Goal: Communication & Community: Participate in discussion

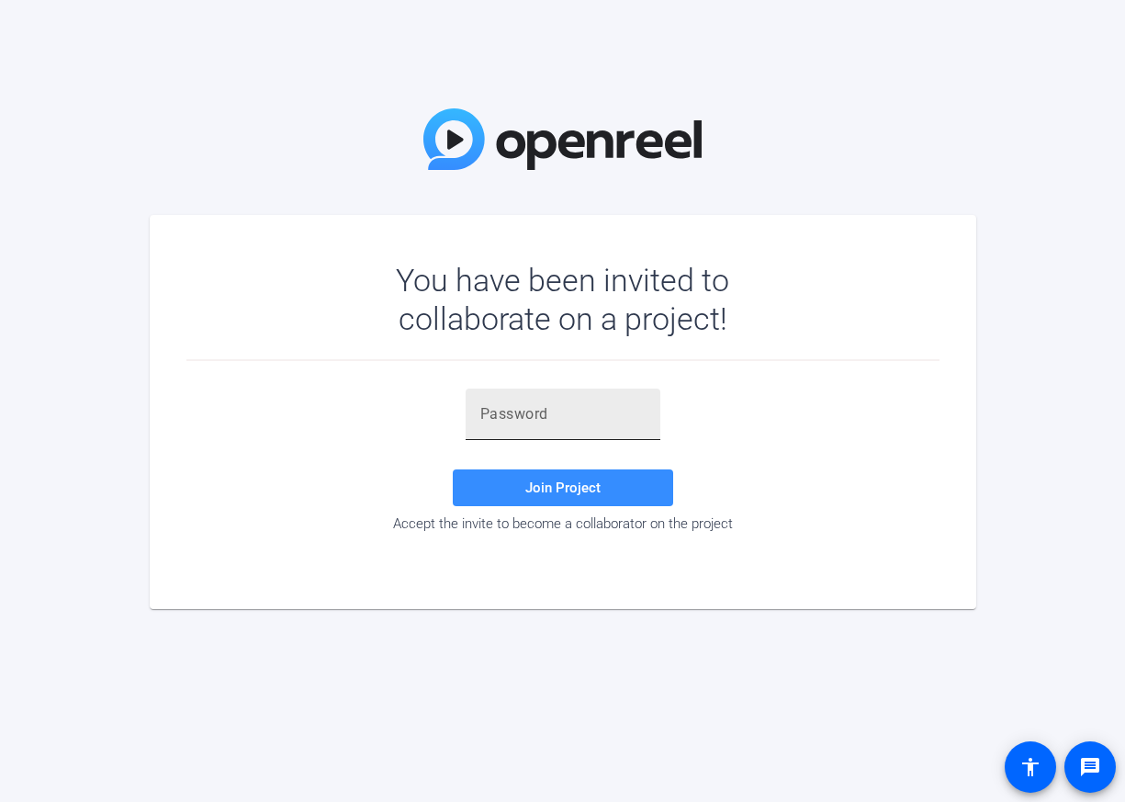
click at [521, 413] on input "text" at bounding box center [562, 414] width 165 height 22
paste input "PF+x6t"
type input "PF+x6t"
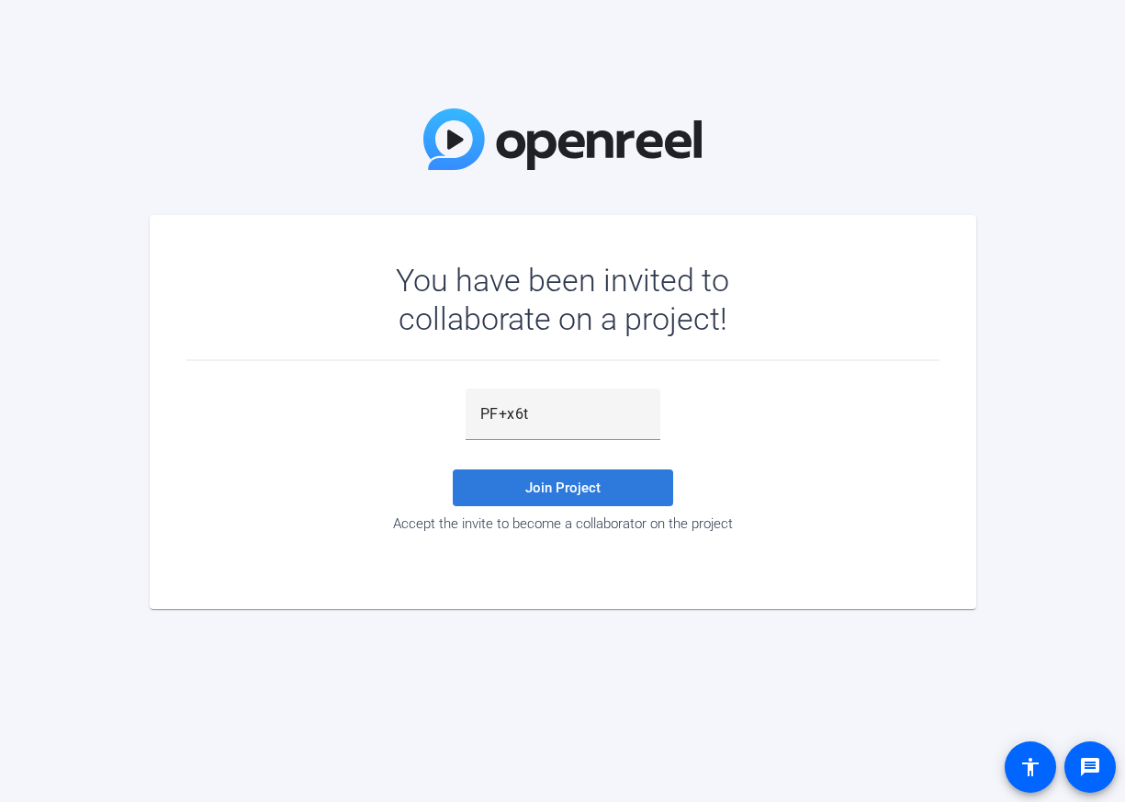
click at [522, 481] on span at bounding box center [563, 487] width 220 height 44
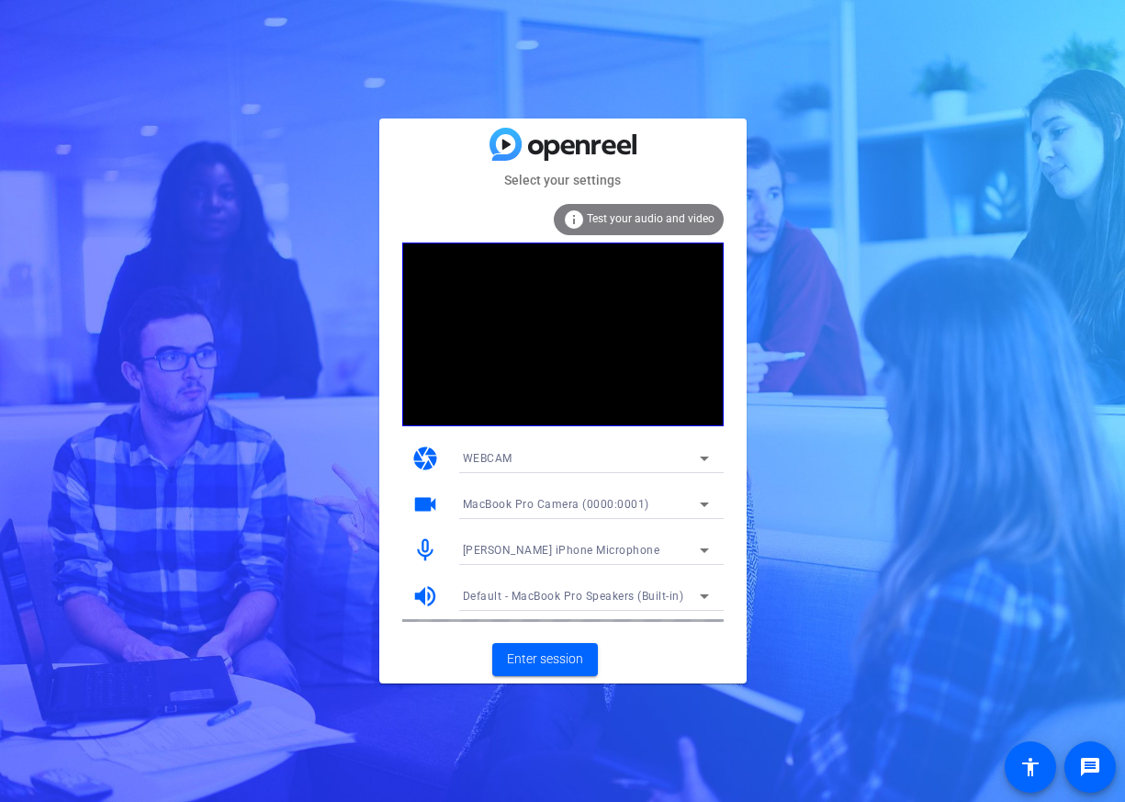
click at [583, 544] on span "[PERSON_NAME] iPhone Microphone" at bounding box center [561, 550] width 197 height 13
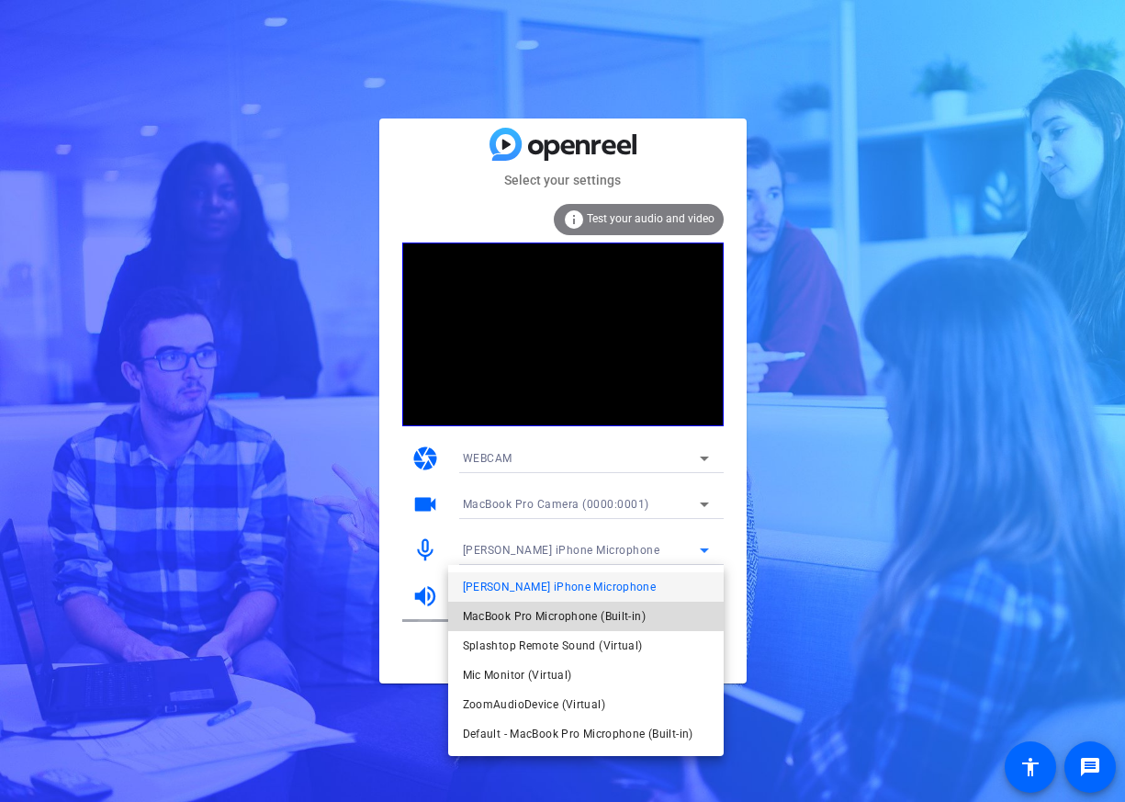
click at [578, 613] on span "MacBook Pro Microphone (Built-in)" at bounding box center [554, 616] width 183 height 22
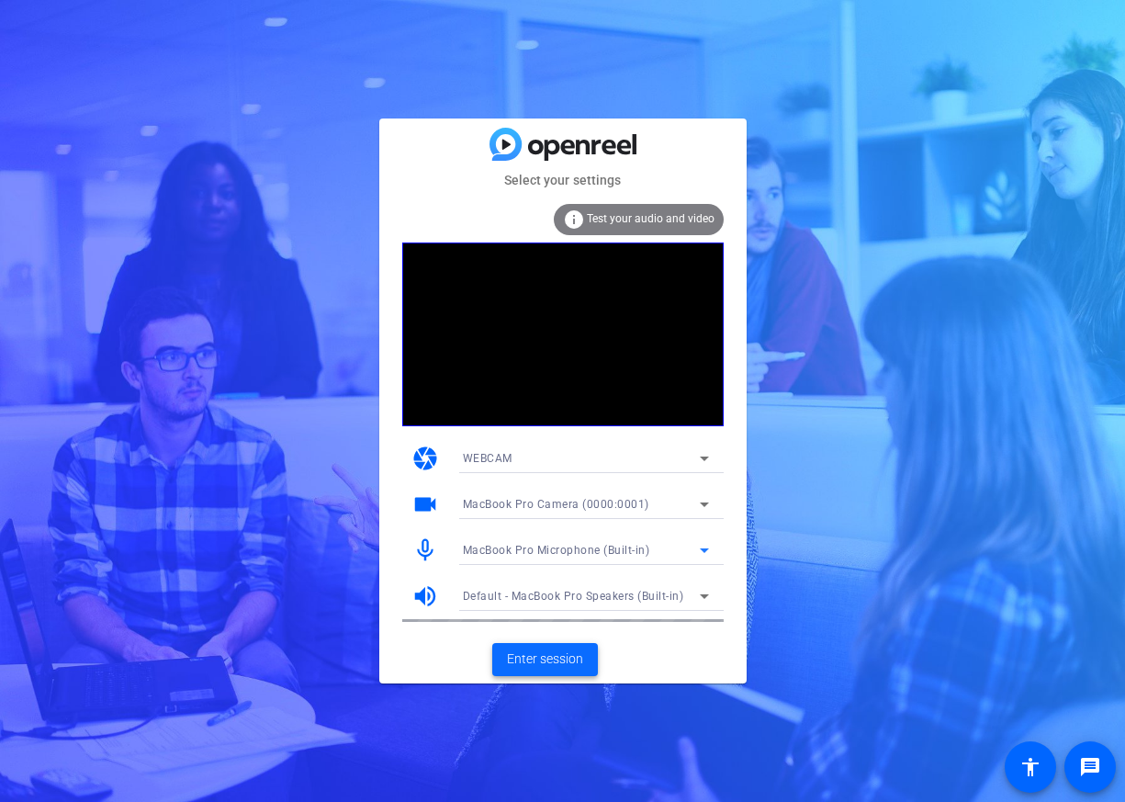
click at [531, 651] on span "Enter session" at bounding box center [545, 658] width 76 height 19
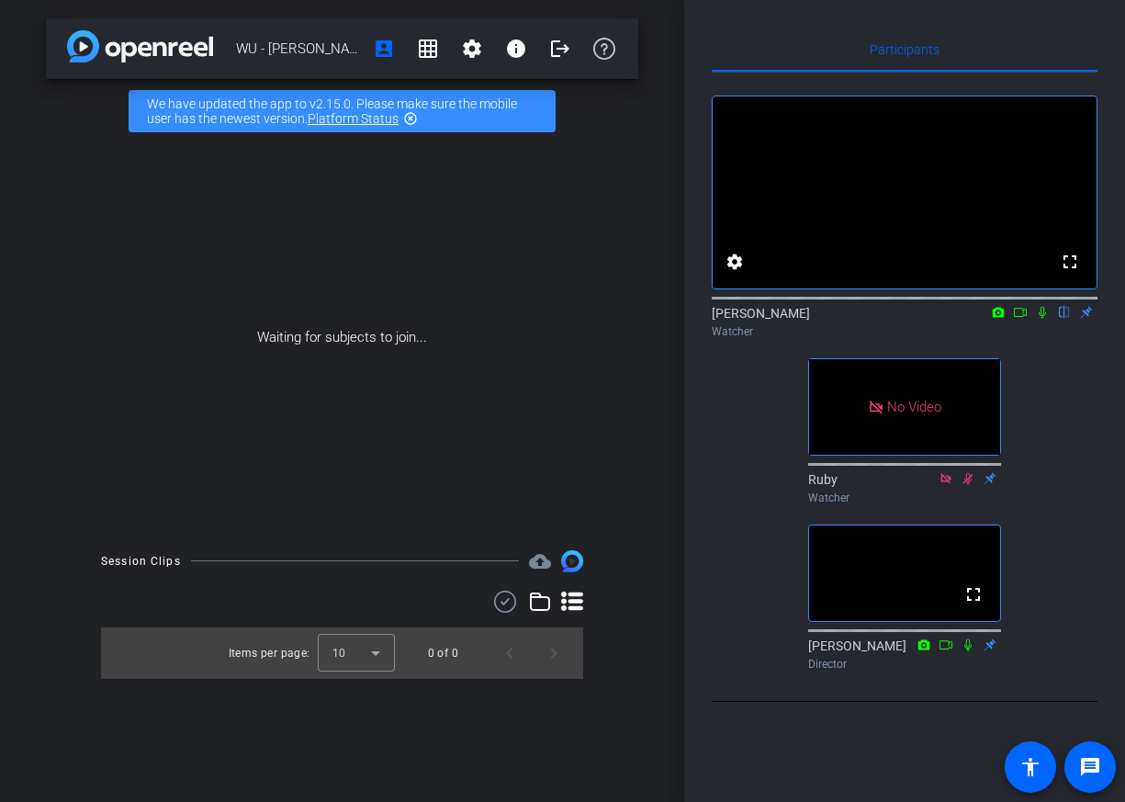
click at [1041, 449] on div "fullscreen settings [PERSON_NAME] flip Watcher No Video Ruby Watcher fullscreen…" at bounding box center [905, 375] width 386 height 605
click at [1043, 319] on icon at bounding box center [1042, 312] width 15 height 13
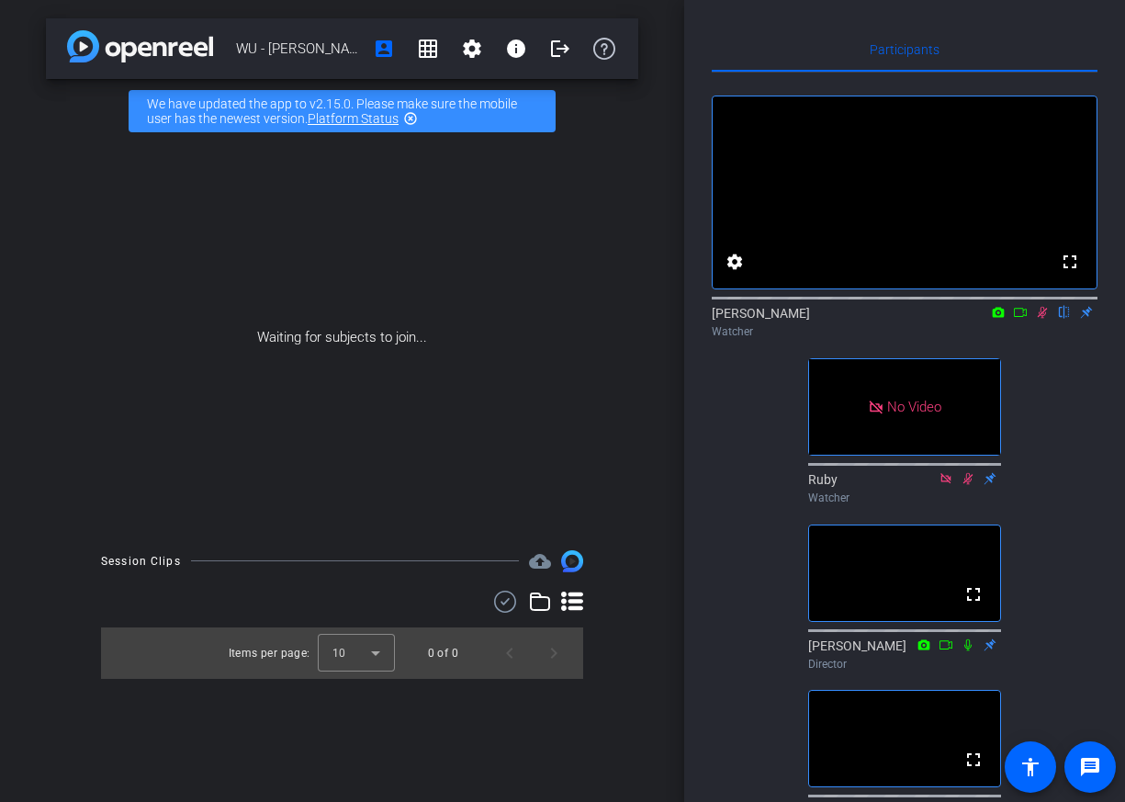
click at [1042, 319] on icon at bounding box center [1042, 313] width 10 height 12
click at [1037, 319] on icon at bounding box center [1042, 312] width 15 height 13
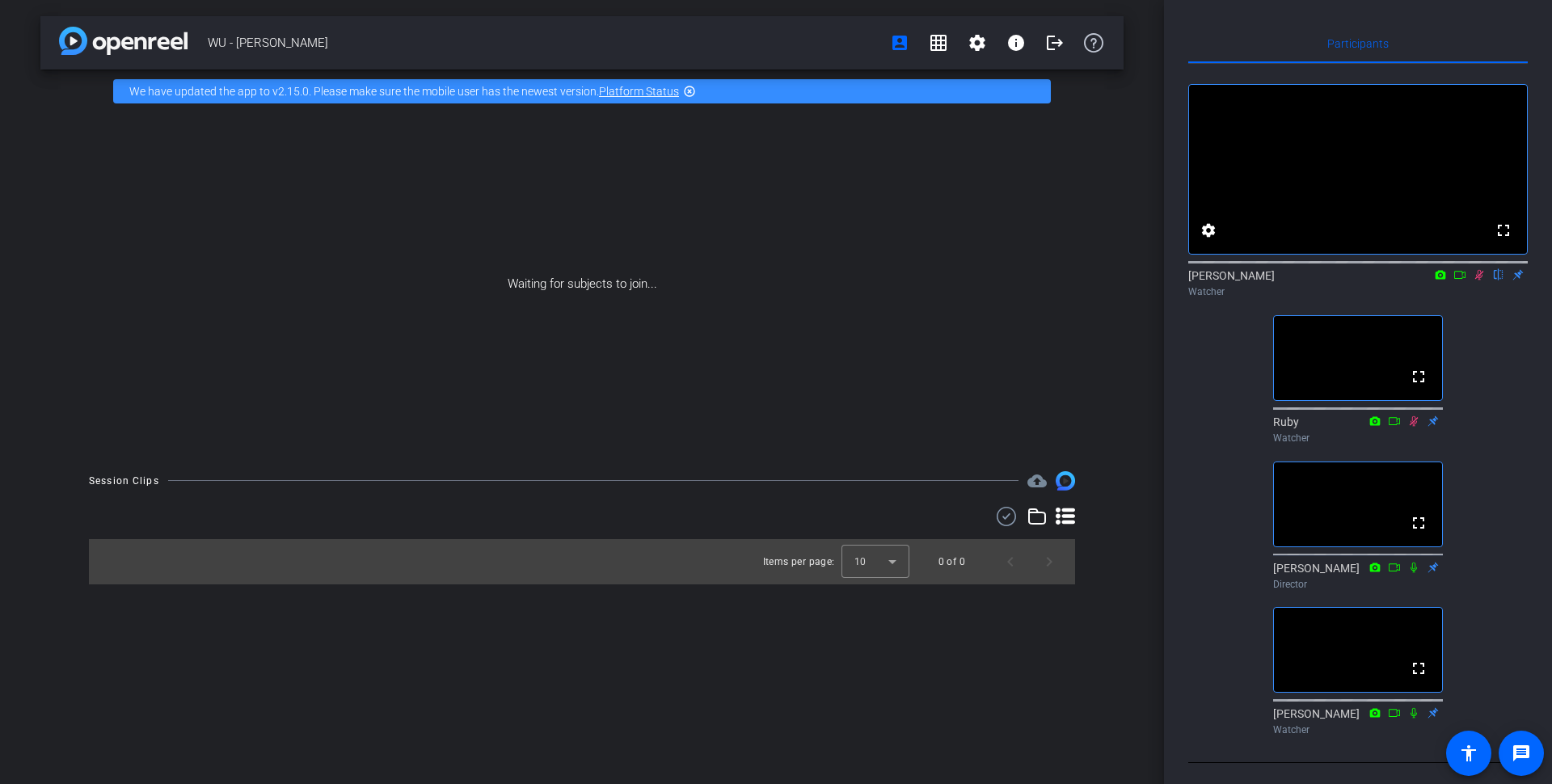
click at [1396, 335] on div "fullscreen settings [PERSON_NAME] flip Watcher fullscreen Ruby Watcher fullscre…" at bounding box center [1358, 403] width 340 height 678
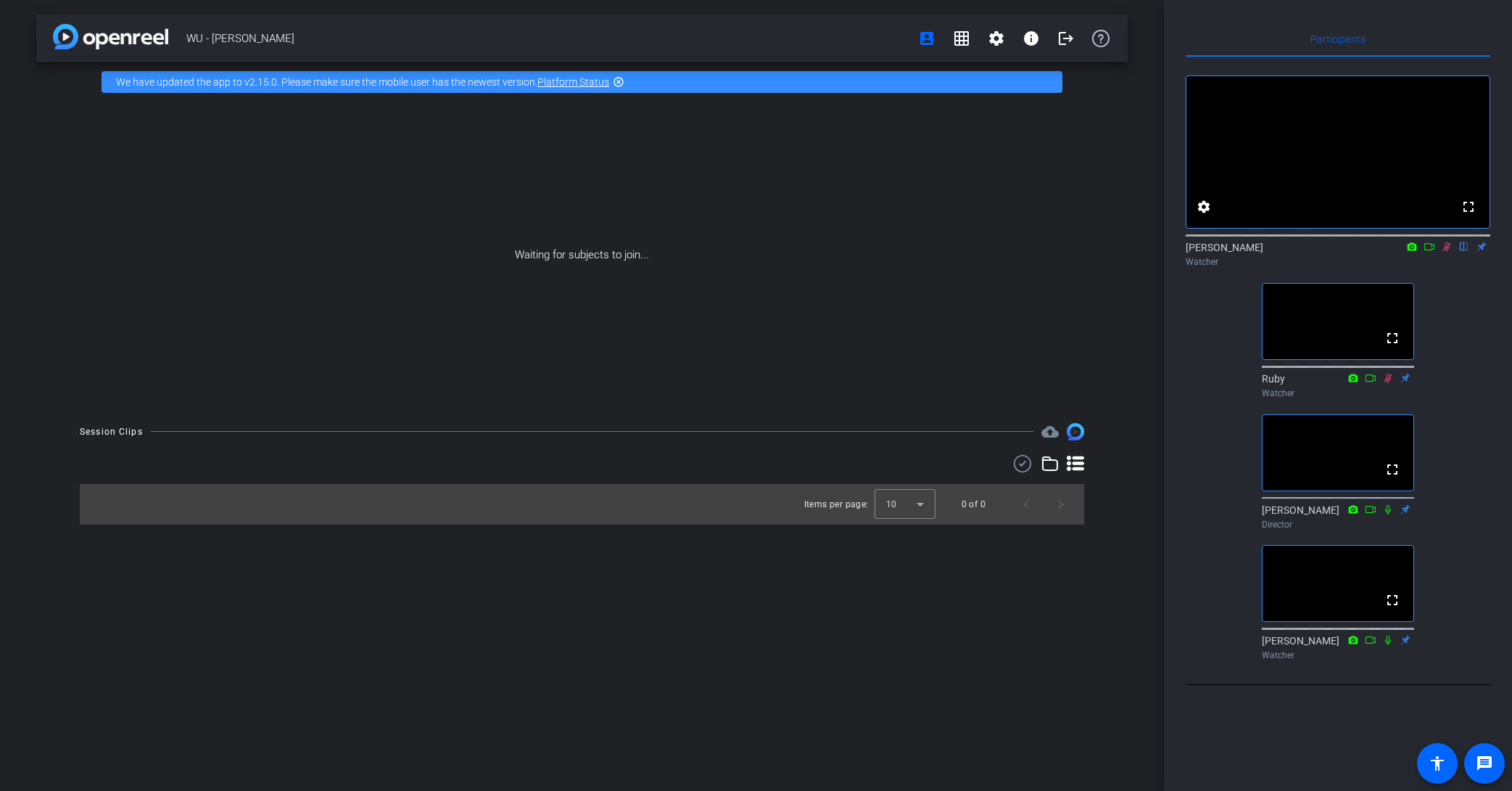
click at [1253, 253] on mat-icon at bounding box center [1447, 247] width 17 height 13
click at [1253, 252] on icon at bounding box center [1446, 247] width 12 height 10
click at [547, 51] on span "WU - [PERSON_NAME]" at bounding box center [547, 38] width 723 height 29
click at [979, 46] on span at bounding box center [996, 39] width 35 height 35
click at [967, 46] on div at bounding box center [756, 395] width 1512 height 791
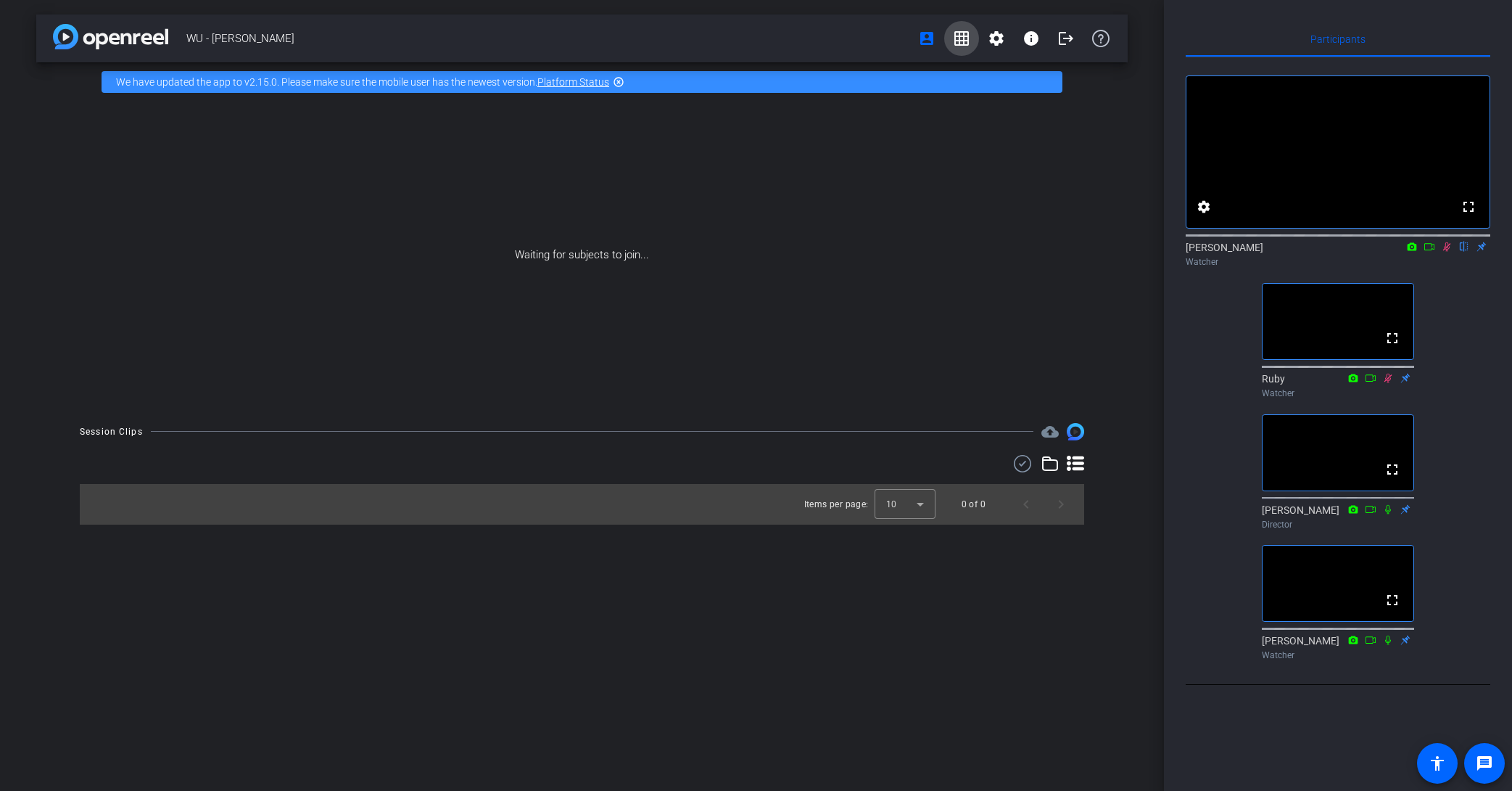
click at [964, 38] on mat-icon "grid_on" at bounding box center [961, 39] width 17 height 17
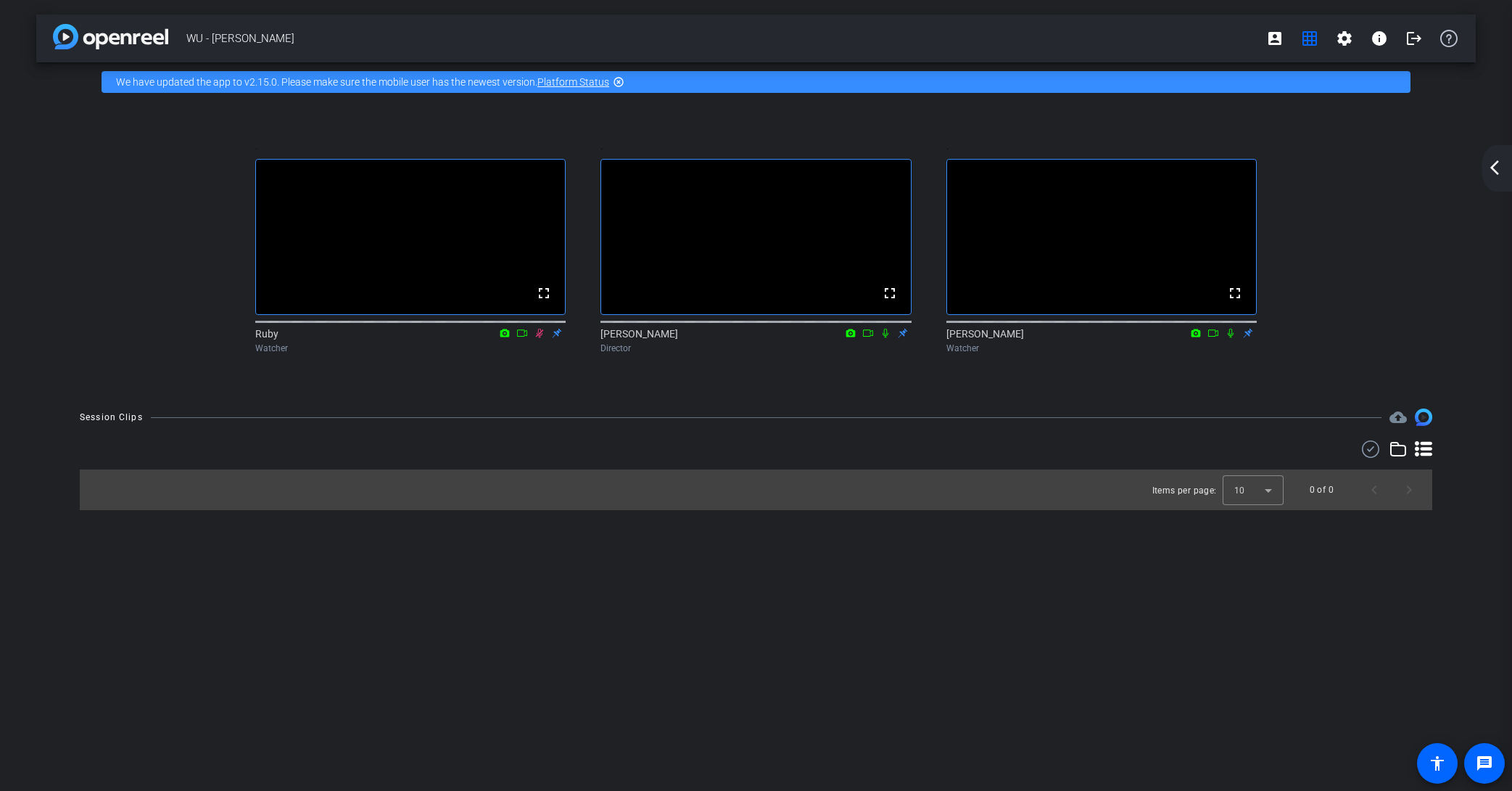
click at [499, 482] on div "Items per page: 10 0 of 0" at bounding box center [756, 475] width 1352 height 70
click at [1253, 172] on mat-icon "arrow_back_ios_new" at bounding box center [1495, 168] width 17 height 17
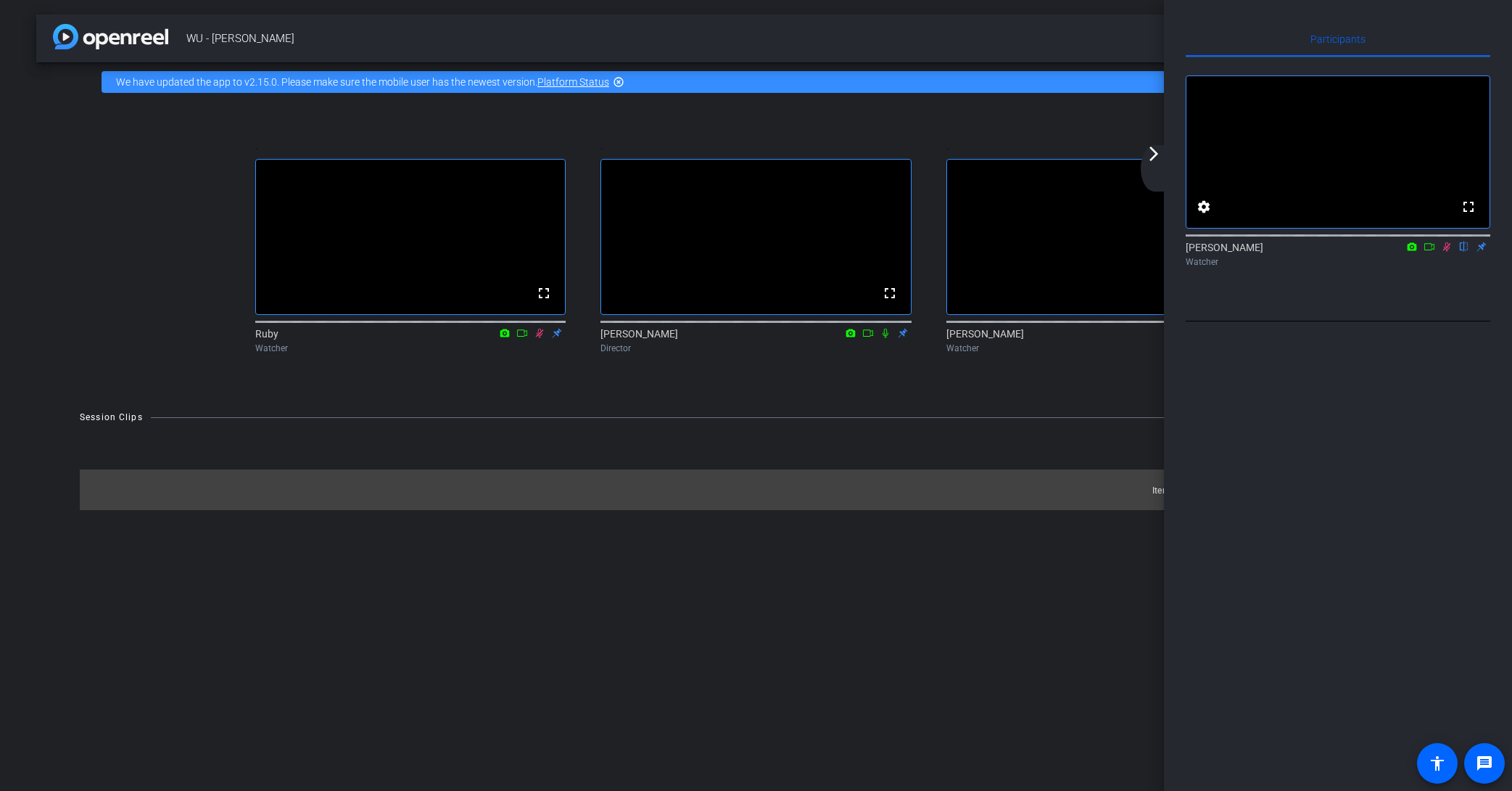
click at [1253, 252] on icon at bounding box center [1446, 247] width 12 height 10
click at [1253, 16] on div "Participants fullscreen settings [PERSON_NAME] flip Watcher Select Source Telep…" at bounding box center [1338, 395] width 348 height 791
click at [1253, 252] on icon at bounding box center [1446, 247] width 12 height 10
click at [1157, 156] on mat-icon "arrow_forward_ios" at bounding box center [1154, 154] width 17 height 17
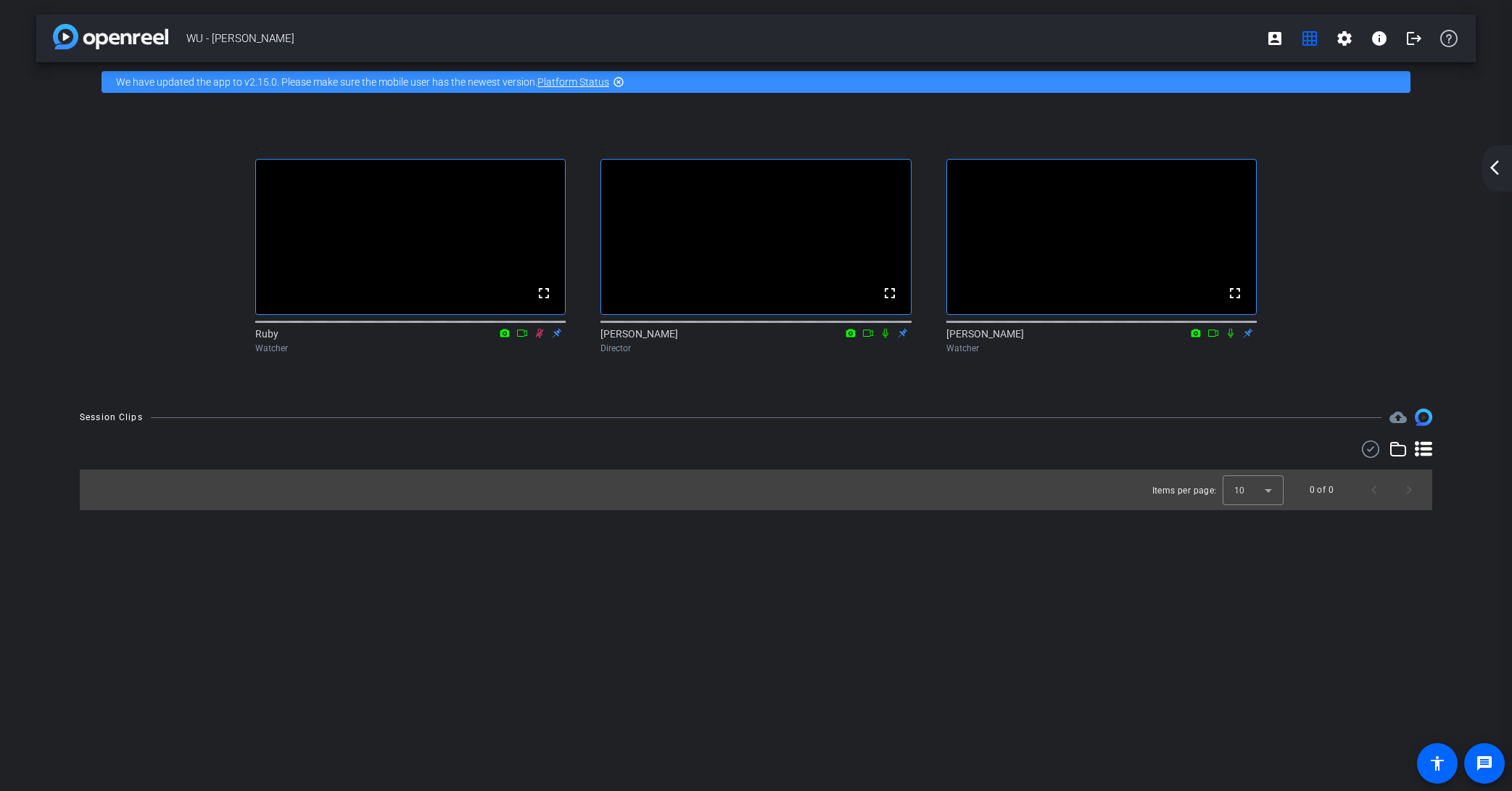
click at [1141, 137] on div "." at bounding box center [1101, 146] width 310 height 25
click at [1253, 257] on div ". fullscreen Ruby Watcher . fullscreen [PERSON_NAME] Director . fullscreen [PER…" at bounding box center [756, 247] width 1382 height 263
click at [1253, 168] on mat-icon "arrow_back_ios_new" at bounding box center [1495, 168] width 17 height 17
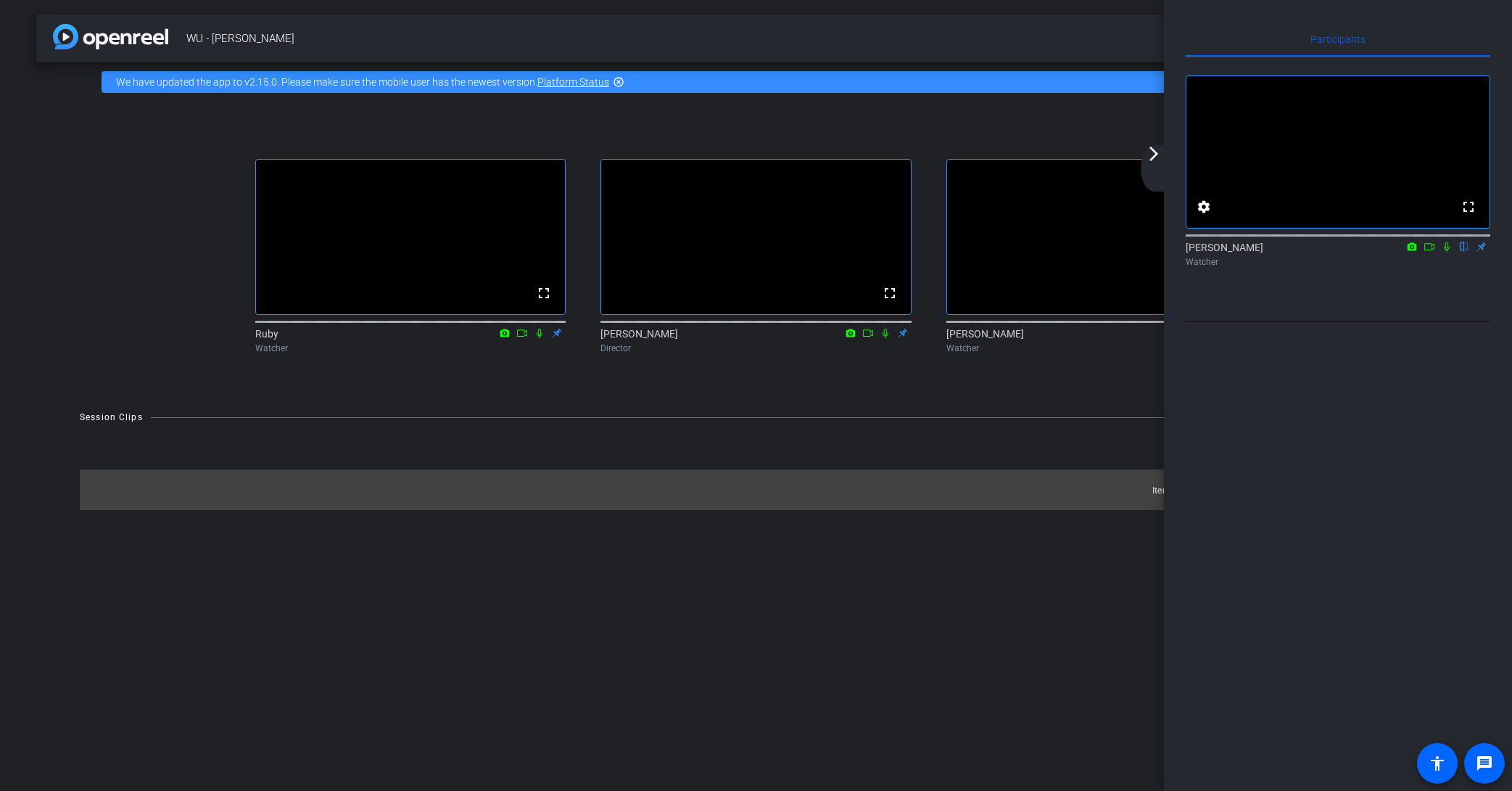
click at [1253, 252] on icon at bounding box center [1446, 247] width 12 height 10
click at [1149, 164] on div "arrow_back_ios_new arrow_forward_ios" at bounding box center [1156, 168] width 31 height 47
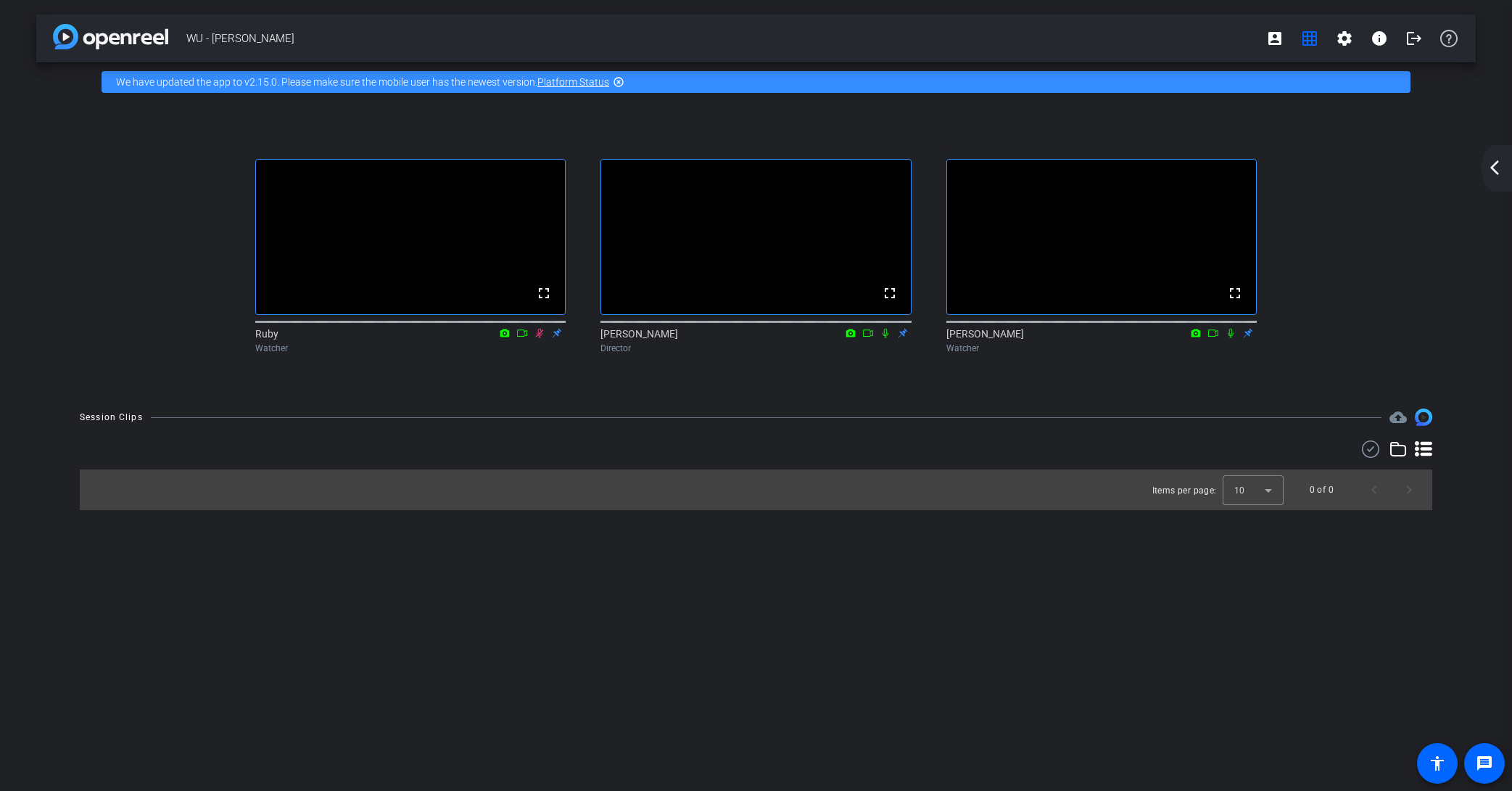
click at [1253, 164] on mat-icon "arrow_back_ios_new" at bounding box center [1495, 168] width 17 height 17
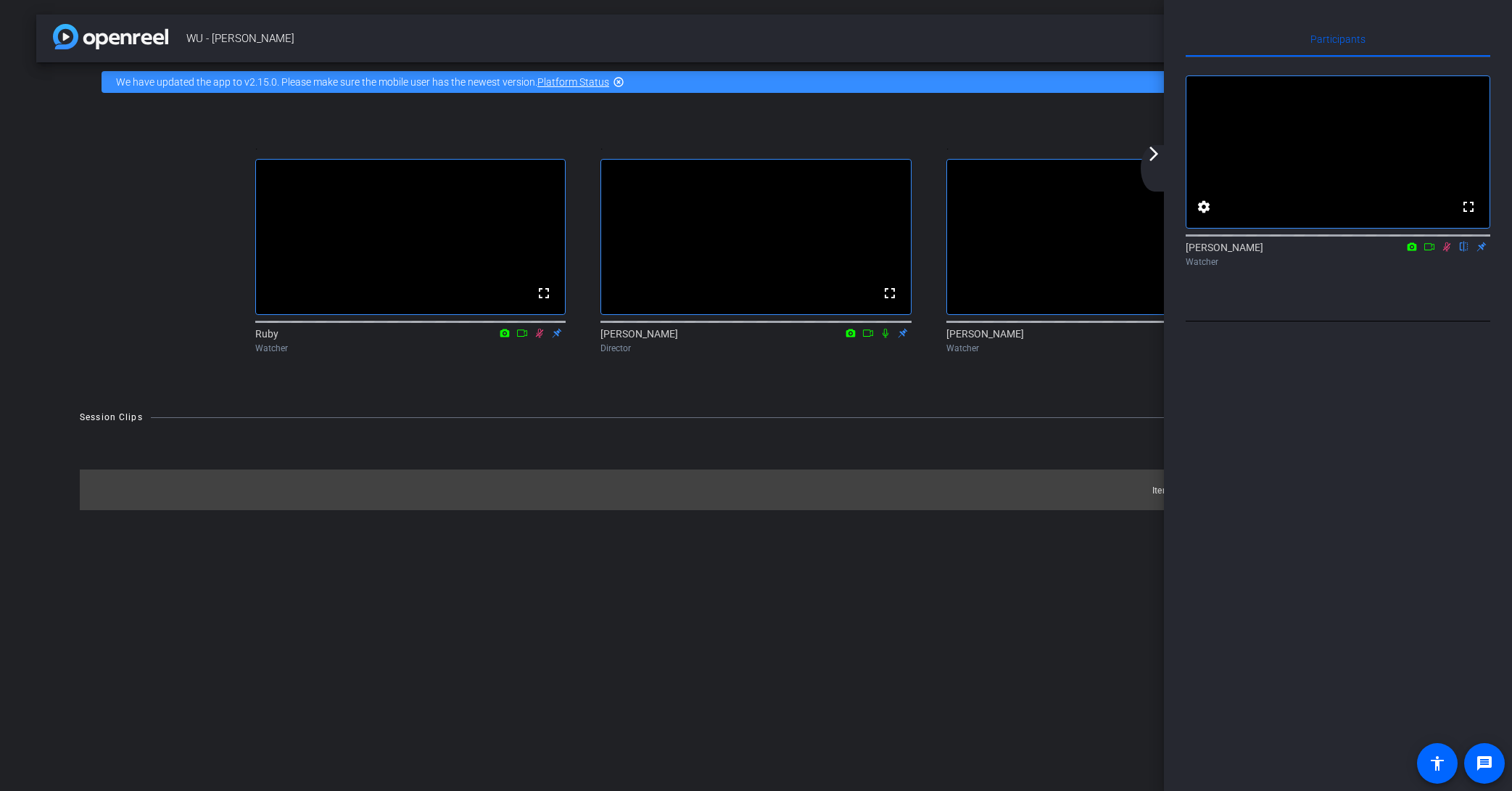
click at [1253, 252] on icon at bounding box center [1446, 247] width 12 height 10
click at [1157, 162] on div "arrow_back_ios_new arrow_forward_ios" at bounding box center [1156, 168] width 31 height 47
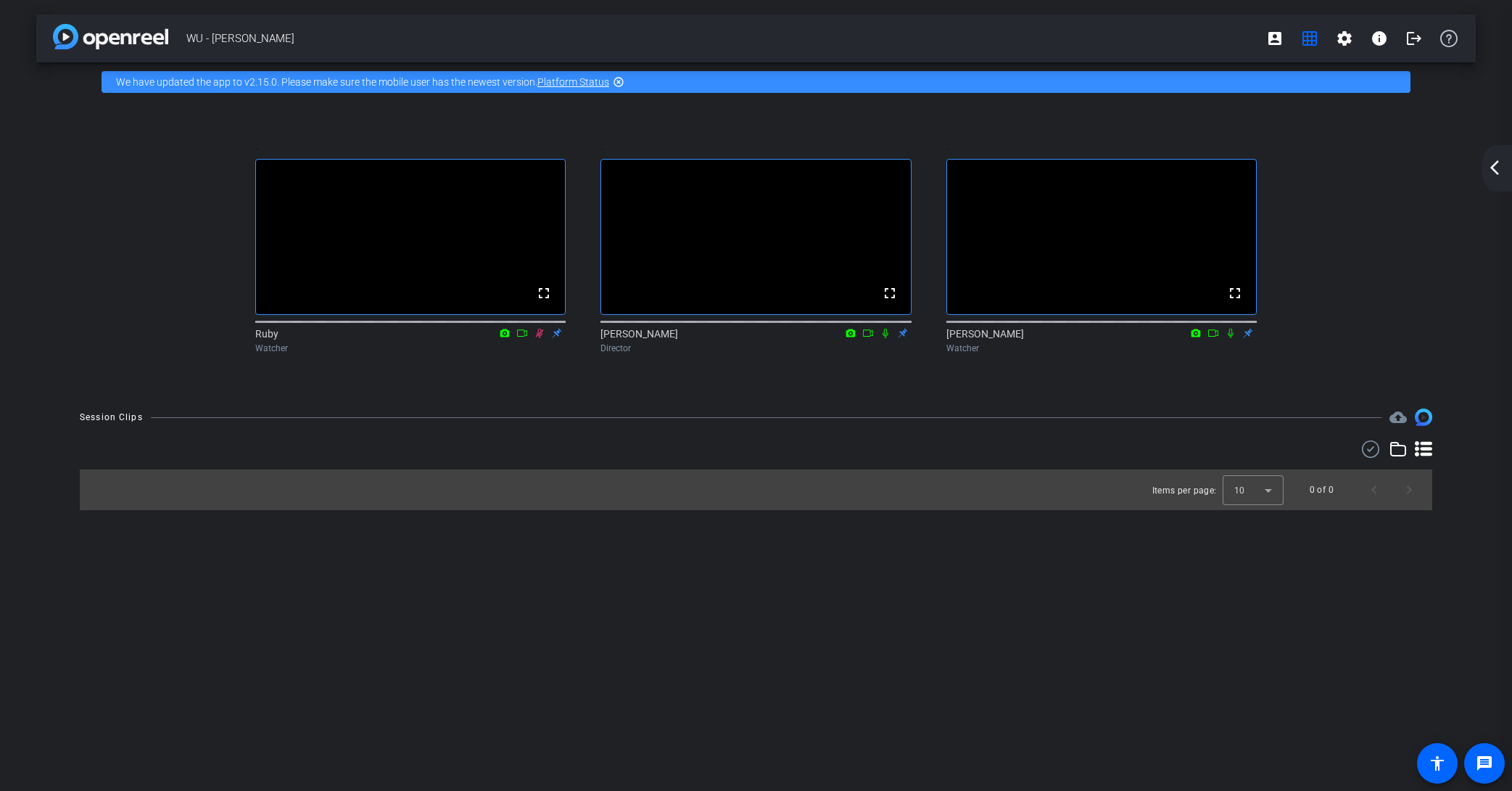
click at [1199, 129] on div ". fullscreen [PERSON_NAME] Watcher" at bounding box center [1101, 247] width 345 height 263
click at [1253, 170] on mat-icon "arrow_back_ios_new" at bounding box center [1495, 168] width 17 height 17
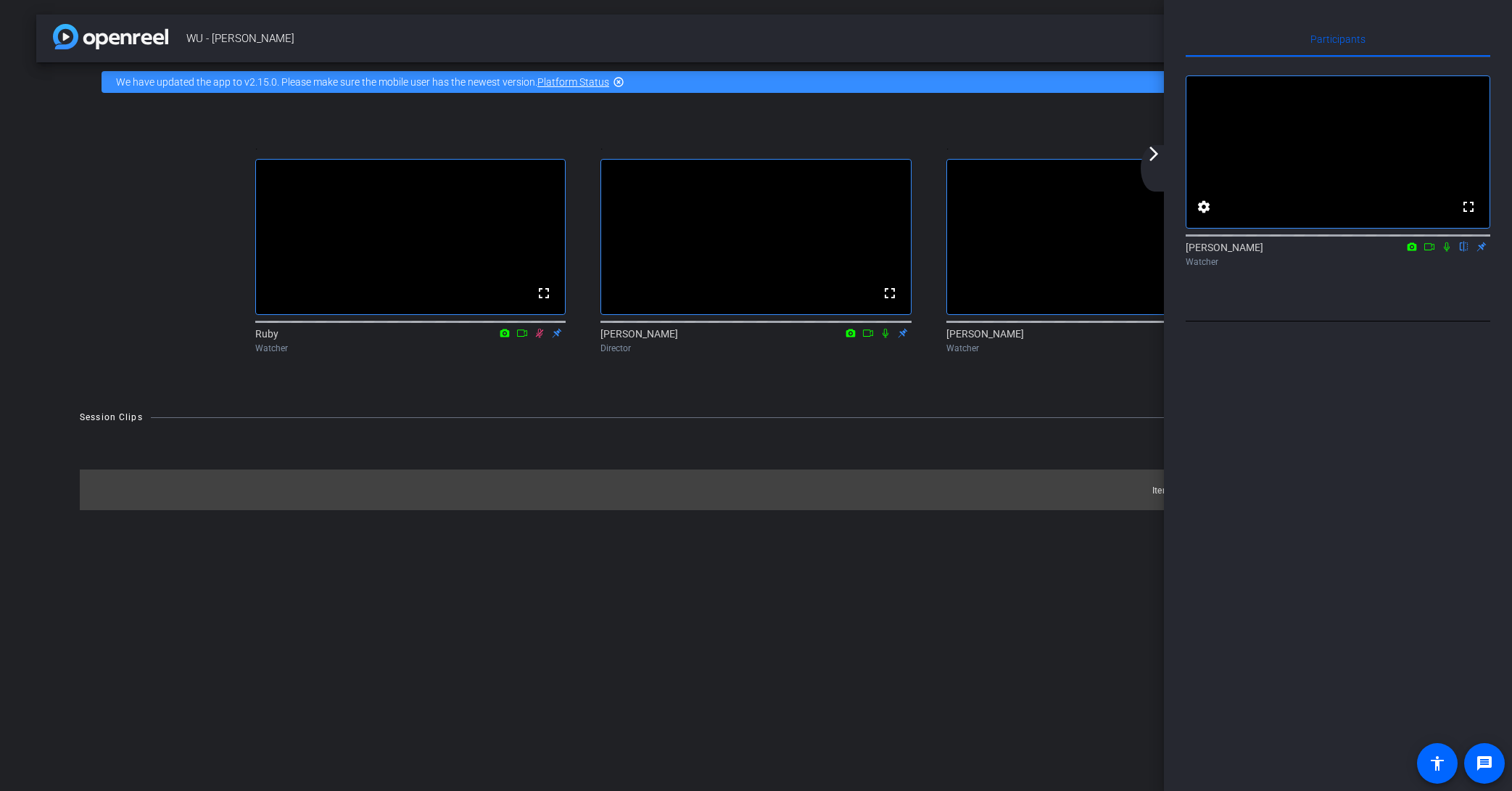
click at [1157, 151] on mat-icon "arrow_forward_ios" at bounding box center [1154, 154] width 17 height 17
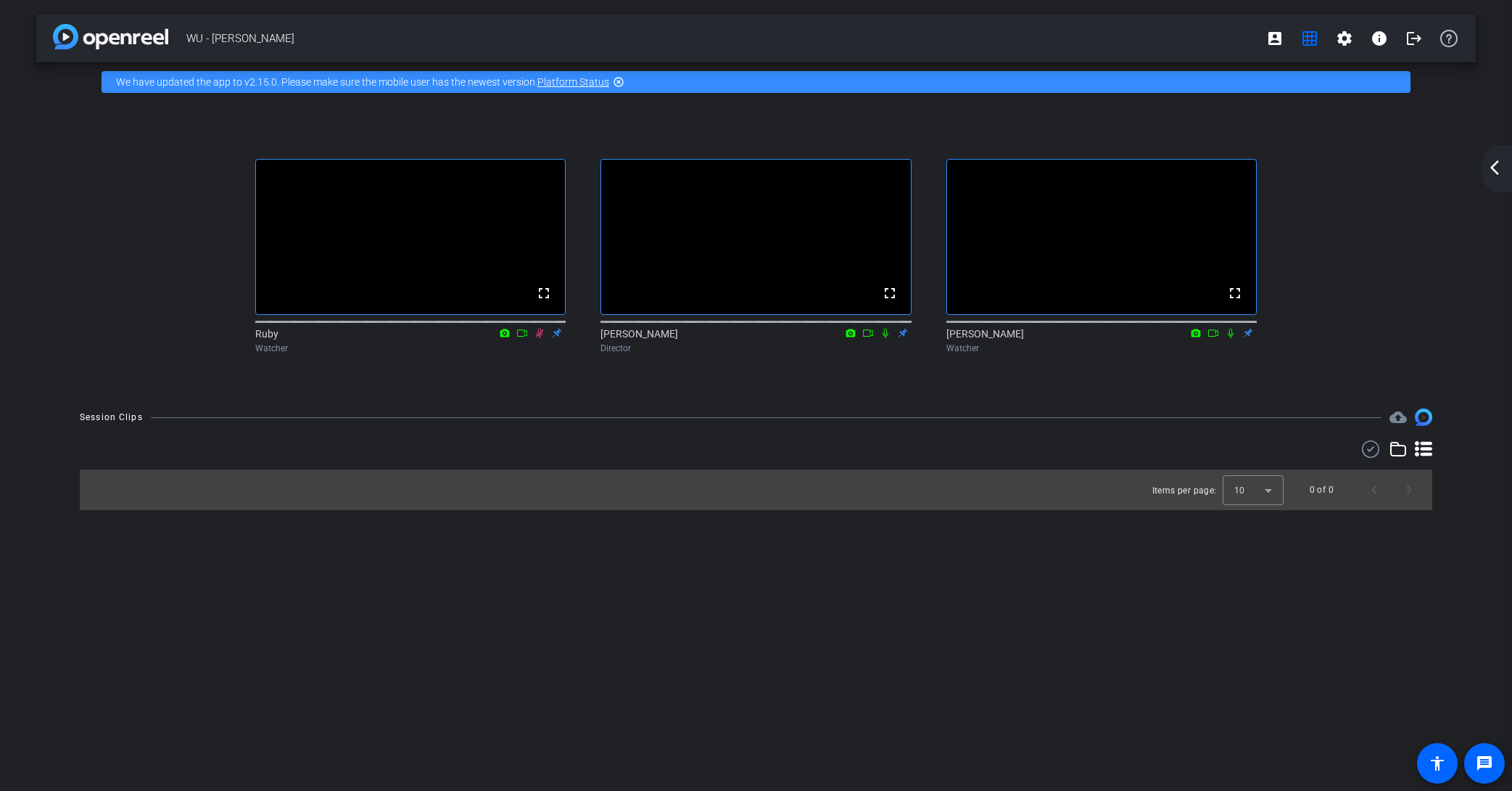
click at [1147, 126] on div ". fullscreen [PERSON_NAME] Watcher" at bounding box center [1101, 247] width 345 height 263
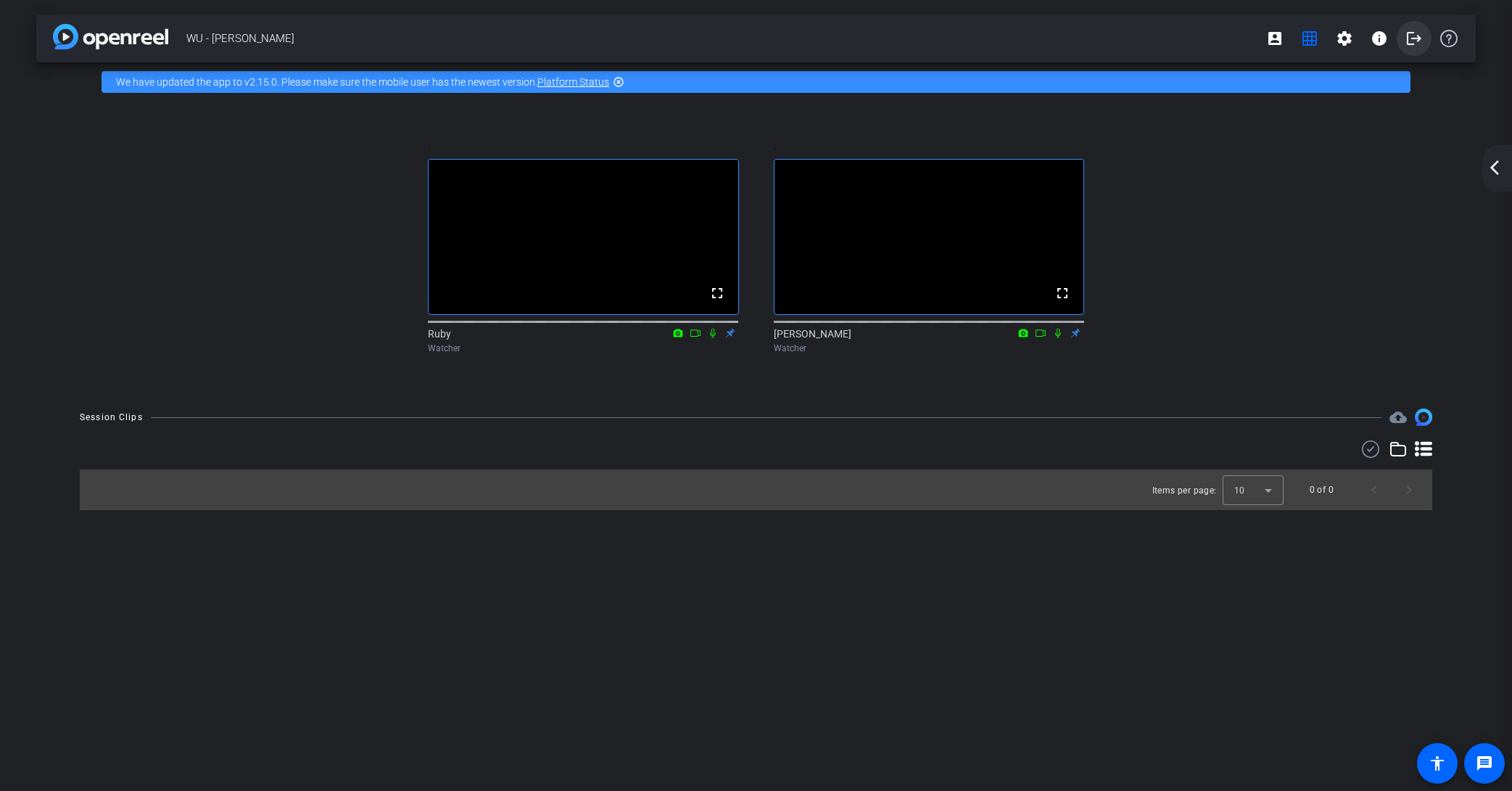
click at [1253, 47] on mat-icon "logout" at bounding box center [1414, 39] width 17 height 17
click at [1253, 42] on span at bounding box center [1414, 39] width 35 height 35
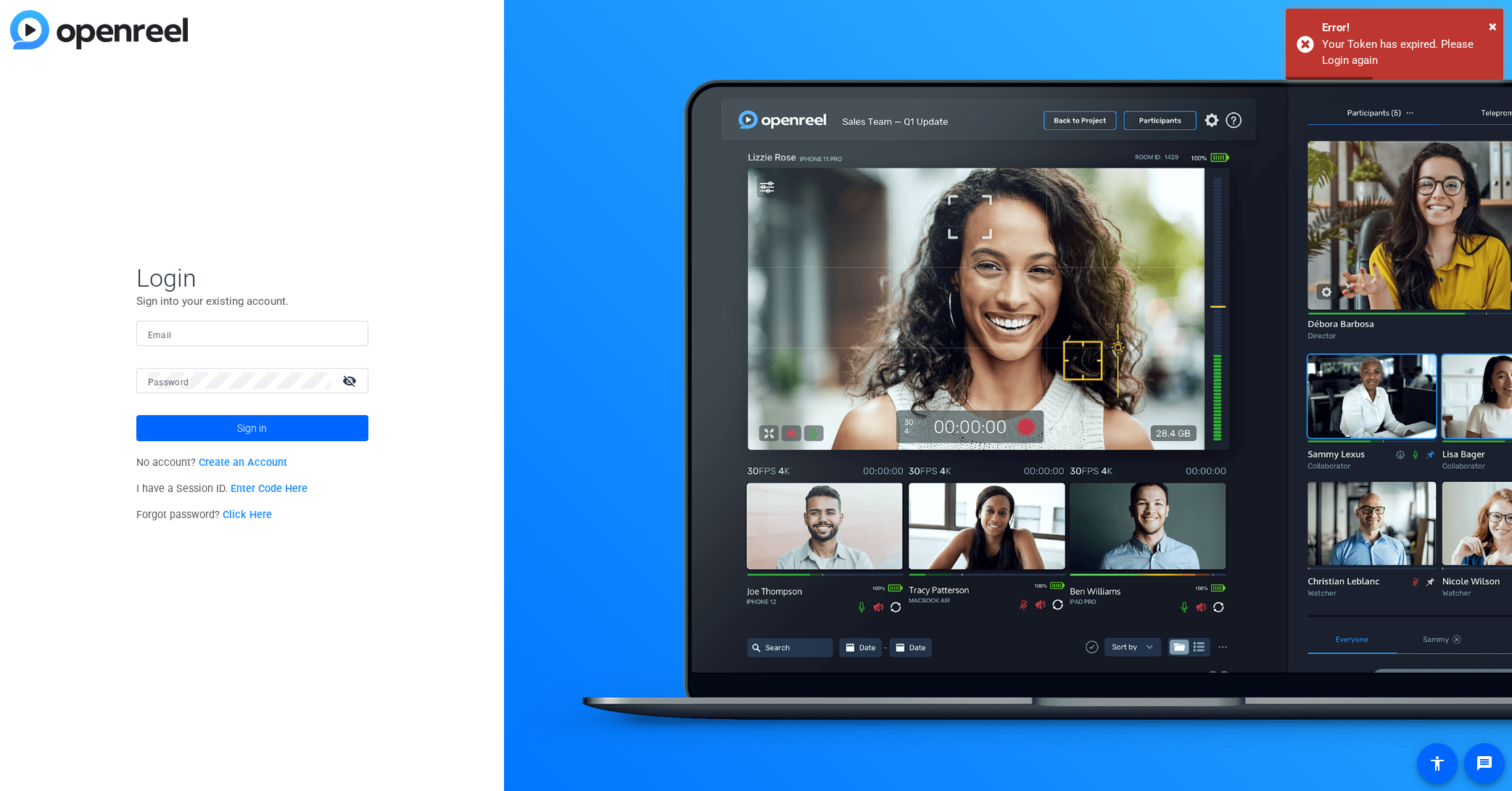
click at [496, 277] on div "Login Sign into your existing account. Email Password visibility_off Sign in No…" at bounding box center [252, 395] width 504 height 791
